Goal: Task Accomplishment & Management: Complete application form

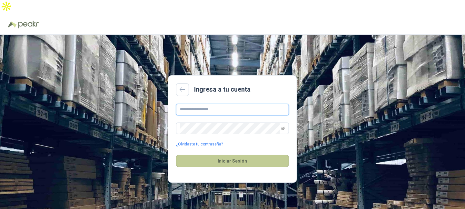
type input "**********"
click at [254, 155] on button "Iniciar Sesión" at bounding box center [232, 161] width 113 height 12
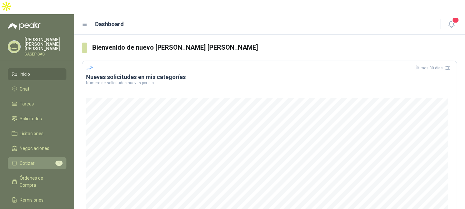
click at [33, 157] on link "Cotizar 1" at bounding box center [37, 163] width 59 height 12
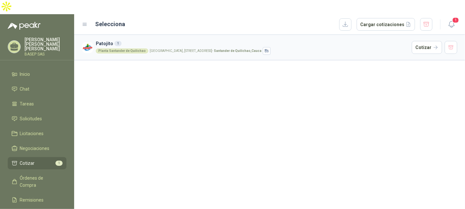
click at [132, 48] on div "Planta Santander de Quilichao" at bounding box center [122, 50] width 53 height 5
click at [422, 41] on button "Cotizar" at bounding box center [427, 47] width 30 height 13
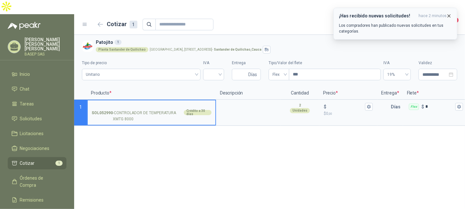
click at [421, 22] on div "¡Has recibido nuevas solicitudes! hace 2 minutos Los compradores han publicado …" at bounding box center [395, 23] width 113 height 21
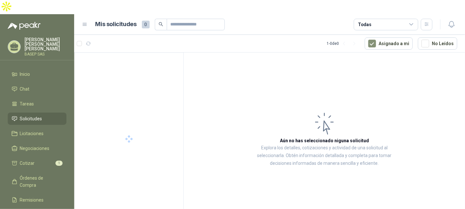
click at [453, 20] on icon "button" at bounding box center [451, 24] width 8 height 8
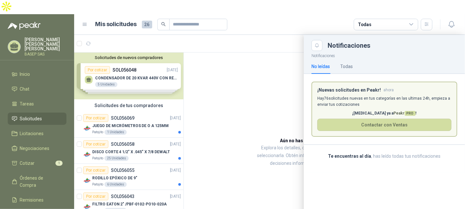
click at [239, 82] on div at bounding box center [269, 129] width 391 height 188
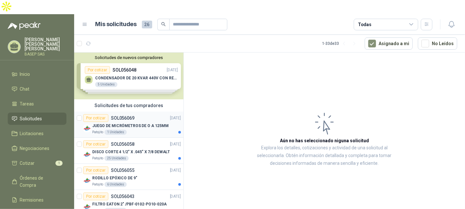
click at [143, 123] on p "JUEGO DE MICRÓMETROS DE O A 125MM" at bounding box center [130, 126] width 76 height 6
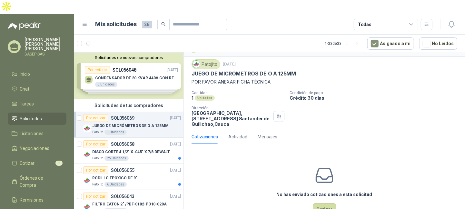
scroll to position [21, 0]
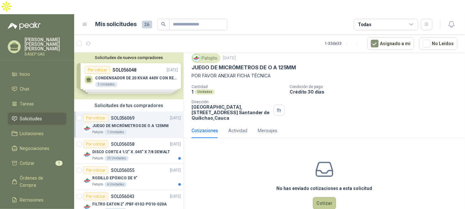
click at [318, 197] on button "Cotizar" at bounding box center [324, 203] width 23 height 12
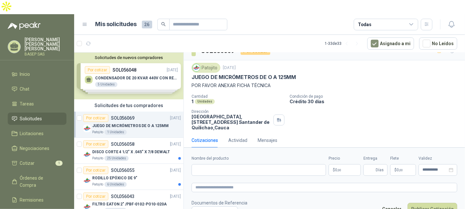
scroll to position [16, 0]
